Goal: Check status

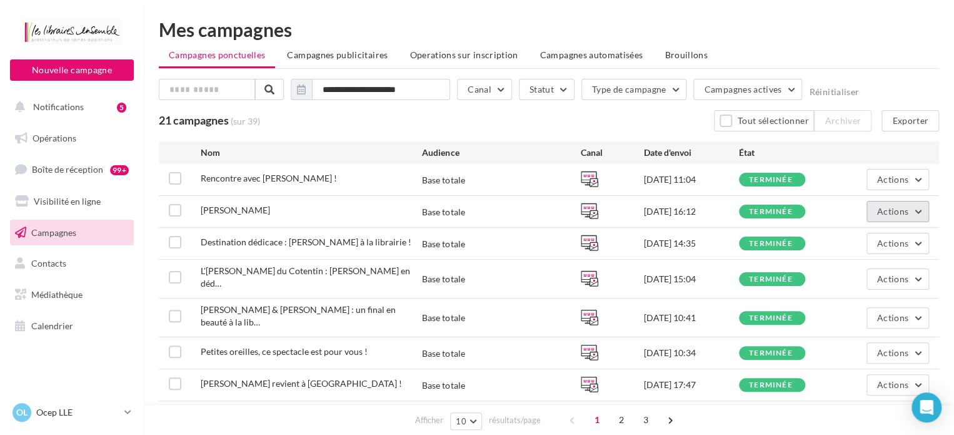
click at [885, 208] on span "Actions" at bounding box center [892, 211] width 31 height 11
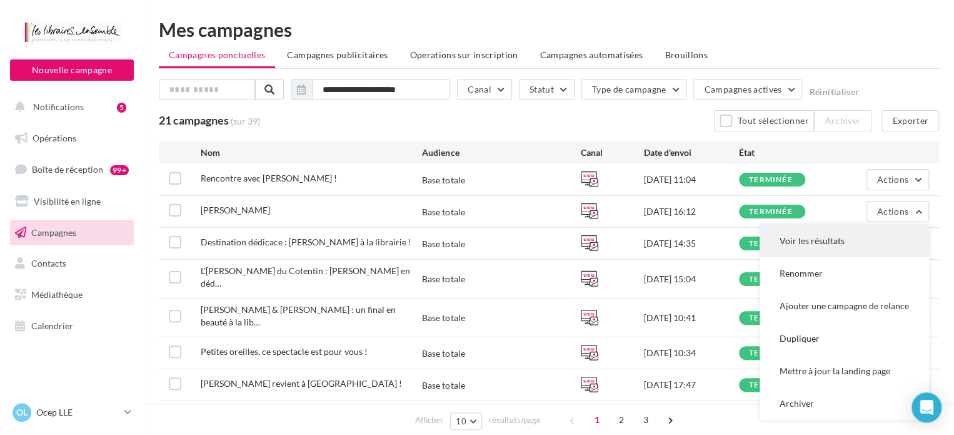
click at [868, 234] on button "Voir les résultats" at bounding box center [844, 240] width 169 height 33
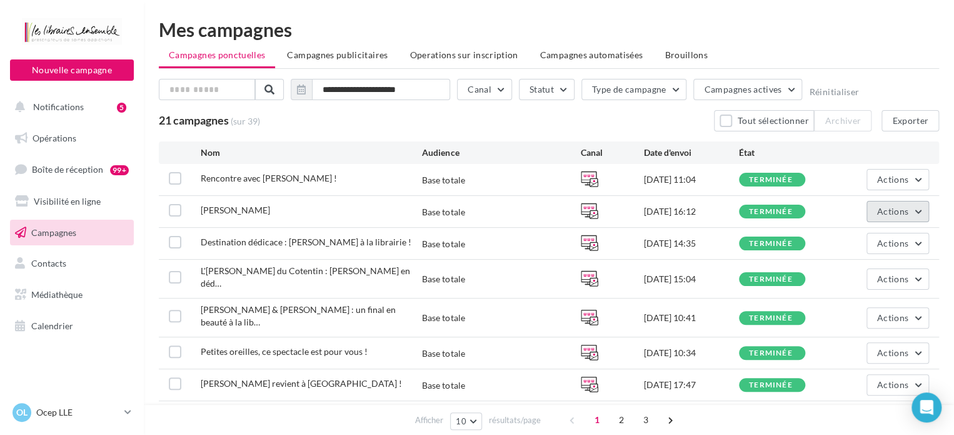
click at [887, 214] on span "Actions" at bounding box center [892, 211] width 31 height 11
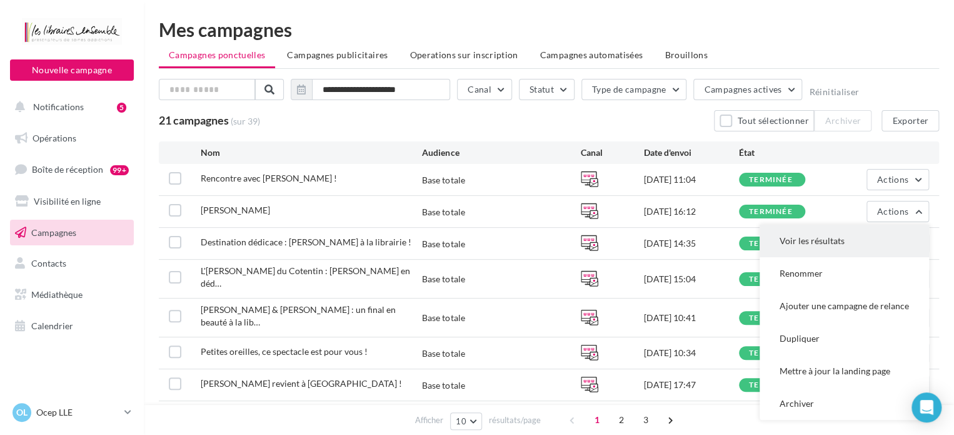
click at [864, 238] on button "Voir les résultats" at bounding box center [844, 240] width 169 height 33
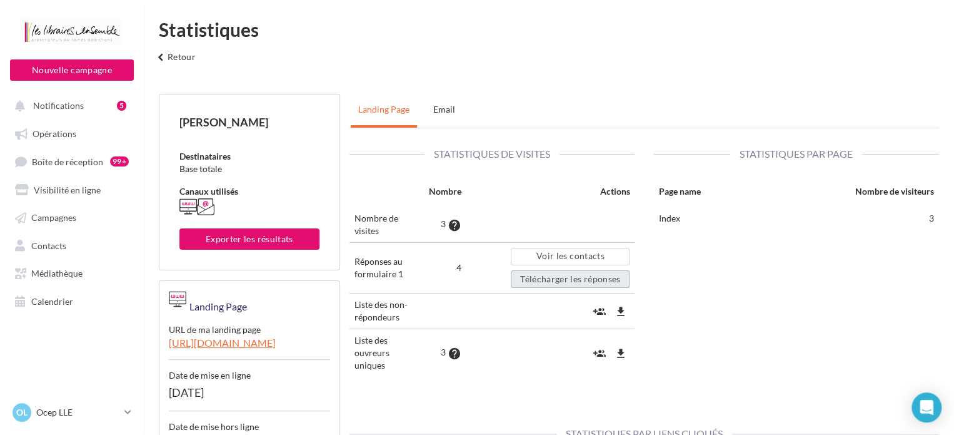
click at [601, 274] on button "Télécharger les réponses" at bounding box center [570, 279] width 119 height 18
